Goal: Check status: Check status

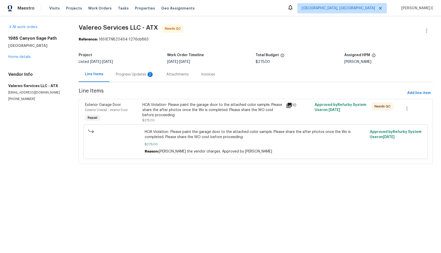
click at [133, 73] on div "Progress Updates 2" at bounding box center [135, 74] width 38 height 5
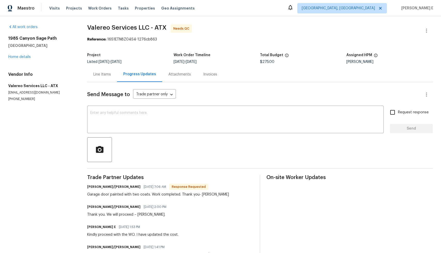
click at [109, 77] on div "Line Items" at bounding box center [102, 74] width 30 height 15
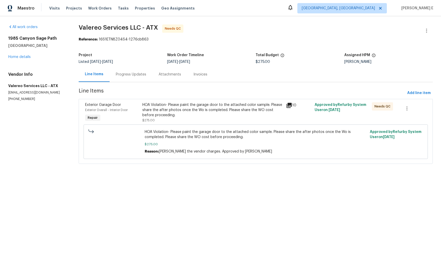
click at [173, 112] on div "HOA Violation- Please paint the garage door to the attached color sample. Pleas…" at bounding box center [212, 109] width 140 height 15
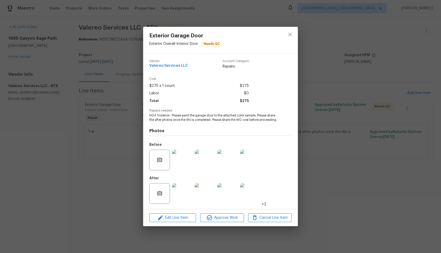
click at [183, 202] on img at bounding box center [182, 193] width 21 height 21
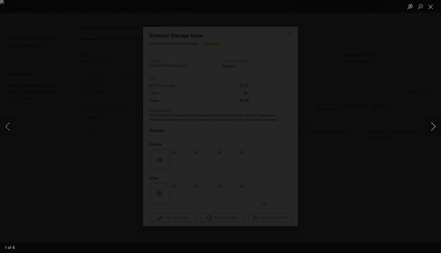
click at [433, 127] on button "Next image" at bounding box center [433, 126] width 15 height 21
click at [59, 114] on div "Lightbox" at bounding box center [220, 126] width 441 height 253
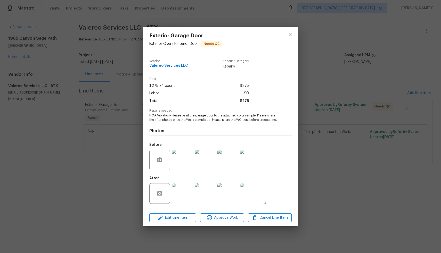
click at [254, 170] on img at bounding box center [250, 160] width 21 height 21
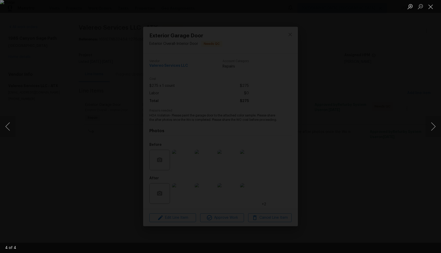
click at [66, 135] on div "Lightbox" at bounding box center [220, 126] width 441 height 253
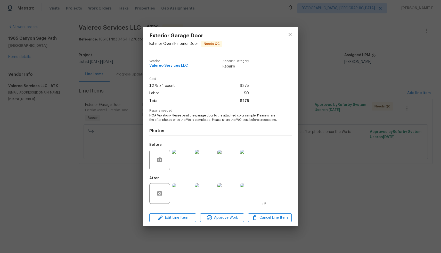
click at [250, 196] on img at bounding box center [250, 193] width 21 height 21
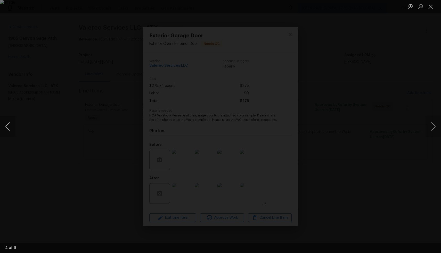
click at [8, 125] on button "Previous image" at bounding box center [7, 126] width 15 height 21
click at [430, 129] on button "Next image" at bounding box center [433, 126] width 15 height 21
click at [407, 87] on div "Lightbox" at bounding box center [220, 126] width 441 height 253
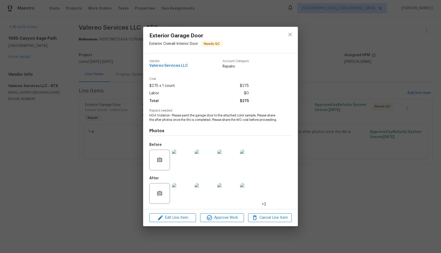
click at [248, 164] on img at bounding box center [250, 160] width 21 height 21
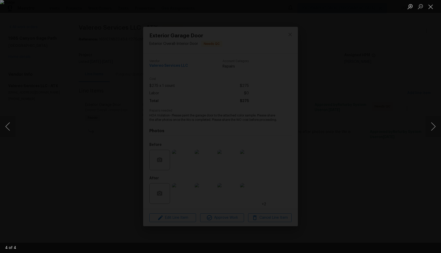
click at [390, 86] on div "Lightbox" at bounding box center [220, 126] width 441 height 253
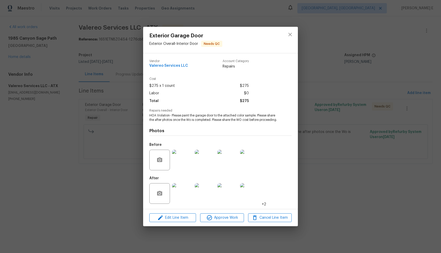
click at [243, 195] on img at bounding box center [250, 193] width 21 height 21
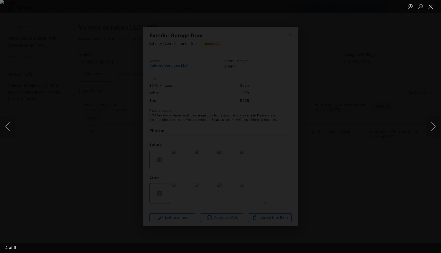
click at [429, 5] on button "Close lightbox" at bounding box center [431, 6] width 10 height 9
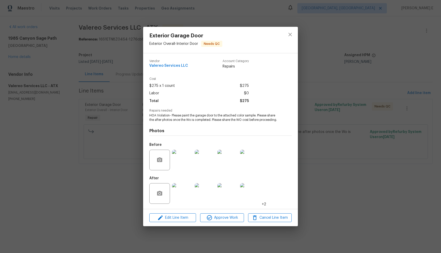
click at [233, 198] on img at bounding box center [227, 193] width 21 height 21
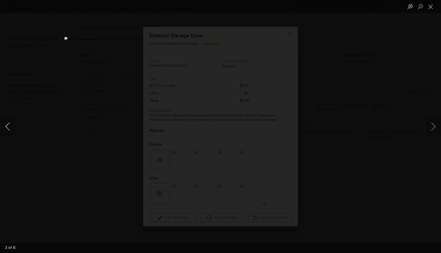
click at [9, 131] on button "Previous image" at bounding box center [7, 126] width 15 height 21
click at [434, 126] on button "Next image" at bounding box center [433, 126] width 15 height 21
click at [10, 128] on button "Previous image" at bounding box center [7, 126] width 15 height 21
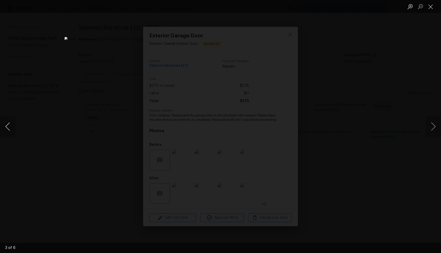
click at [10, 128] on button "Previous image" at bounding box center [7, 126] width 15 height 21
click at [438, 127] on button "Next image" at bounding box center [433, 126] width 15 height 21
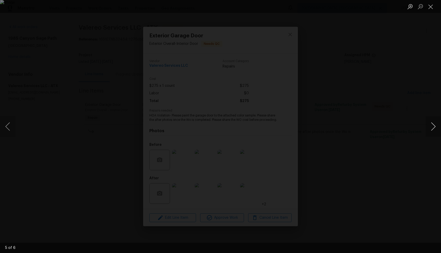
click at [438, 127] on button "Next image" at bounding box center [433, 126] width 15 height 21
click at [429, 8] on button "Close lightbox" at bounding box center [431, 6] width 10 height 9
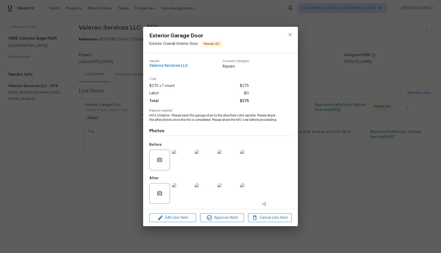
click at [251, 161] on img at bounding box center [250, 160] width 21 height 21
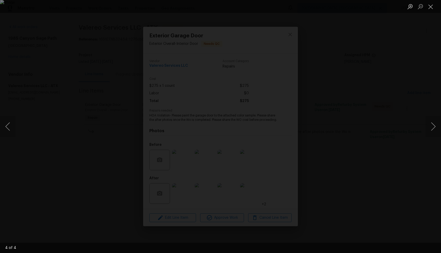
click at [380, 173] on div "Lightbox" at bounding box center [220, 126] width 441 height 253
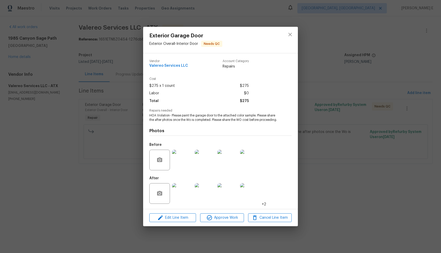
click at [256, 194] on img at bounding box center [250, 193] width 21 height 21
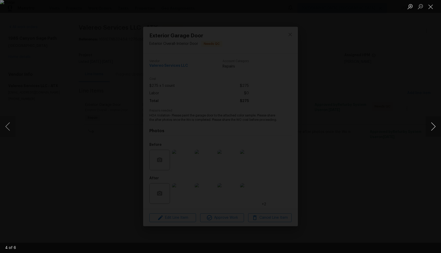
click at [432, 123] on button "Next image" at bounding box center [433, 126] width 15 height 21
click at [295, 127] on img "Lightbox" at bounding box center [220, 126] width 395 height 227
